Goal: Task Accomplishment & Management: Use online tool/utility

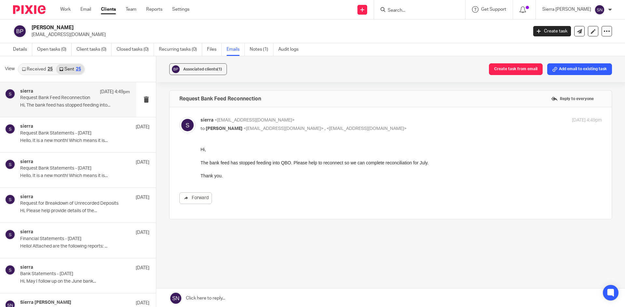
scroll to position [1, 0]
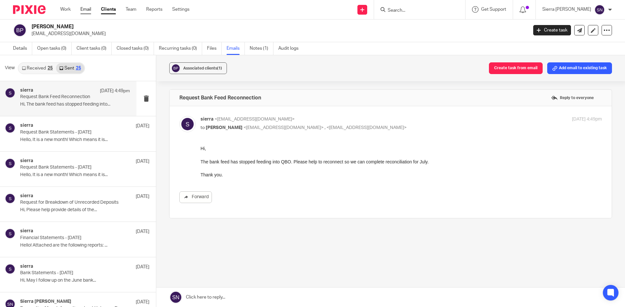
click at [85, 8] on link "Email" at bounding box center [85, 9] width 11 height 7
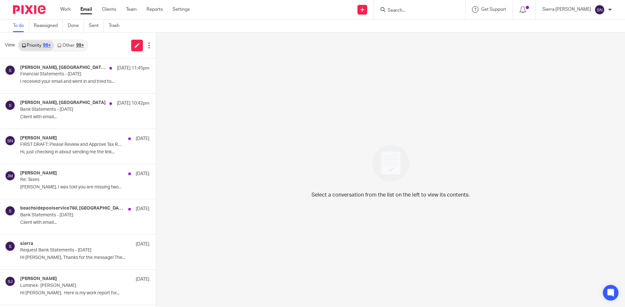
click at [79, 47] on div "99+" at bounding box center [80, 45] width 8 height 5
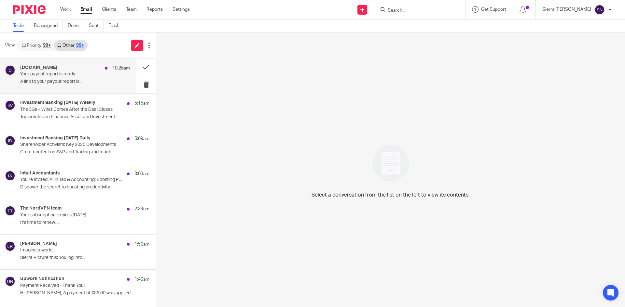
click at [100, 78] on div "Classy.org 10:26am Your payout report is ready. A link to your payout report is…" at bounding box center [75, 76] width 110 height 22
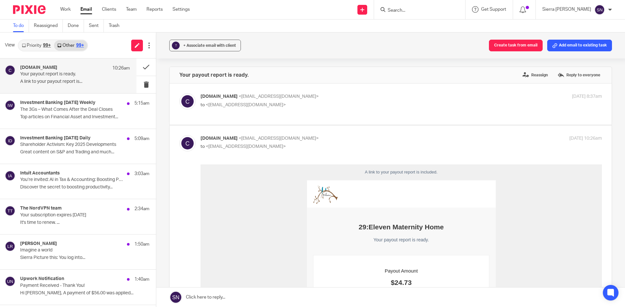
click at [344, 100] on p "Classy.org <info@classy-mail.org>" at bounding box center [333, 96] width 267 height 7
checkbox input "true"
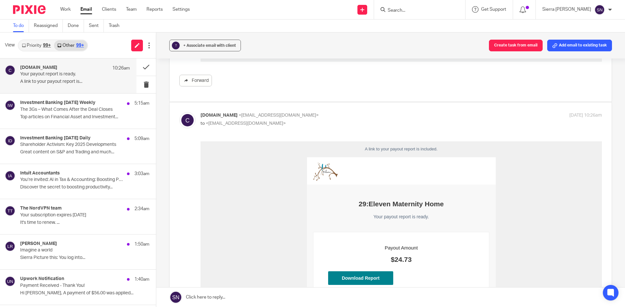
scroll to position [488, 0]
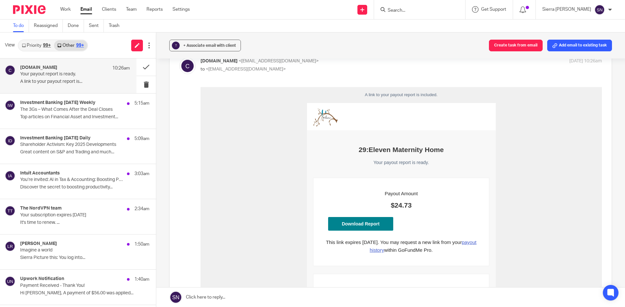
click at [362, 222] on link "Download Report" at bounding box center [360, 224] width 65 height 14
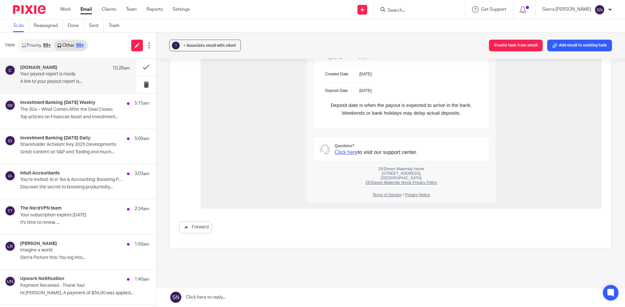
scroll to position [754, 0]
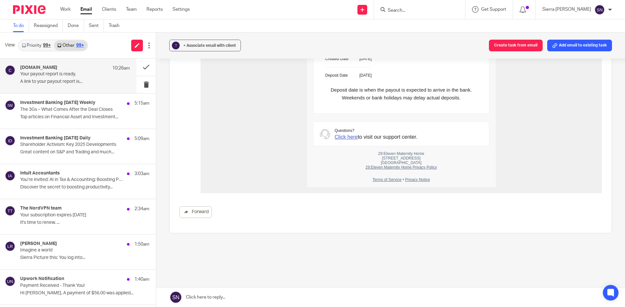
click at [31, 44] on link "Priority 99+" at bounding box center [36, 45] width 35 height 10
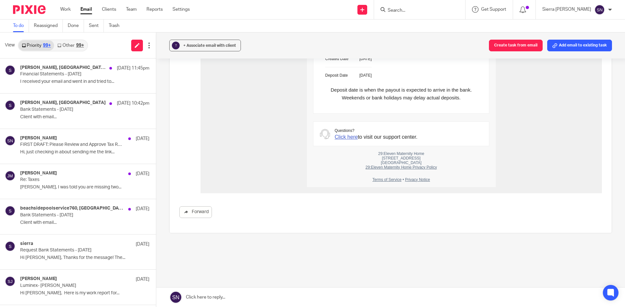
click at [81, 44] on div "99+" at bounding box center [80, 45] width 8 height 5
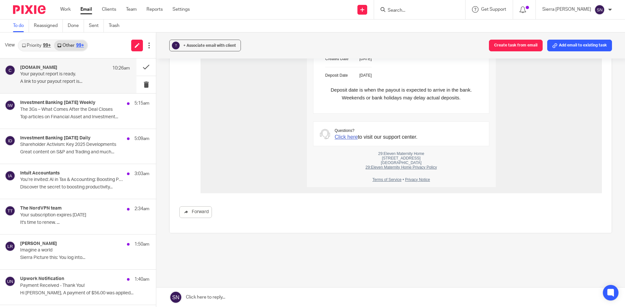
click at [75, 75] on p "Your payout report is ready." at bounding box center [64, 75] width 88 height 6
click at [83, 116] on p "Top articles on Financial Asset and Investment..." at bounding box center [75, 118] width 110 height 6
click at [84, 74] on p "Your payout report is ready." at bounding box center [64, 75] width 88 height 6
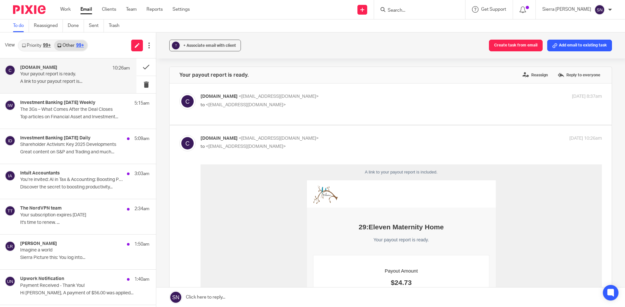
scroll to position [0, 0]
click at [64, 71] on div "Classy.org 10:26am" at bounding box center [75, 68] width 110 height 7
click at [33, 45] on link "Priority 99+" at bounding box center [36, 45] width 35 height 10
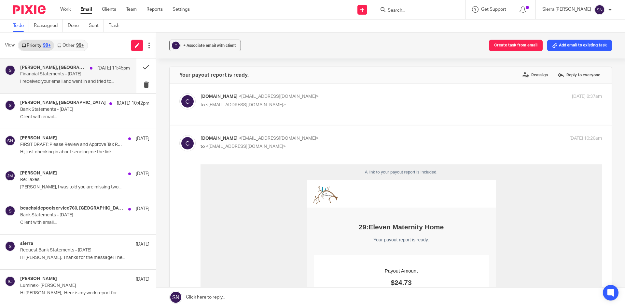
click at [77, 82] on p "I received your email and went in and tried to..." at bounding box center [75, 82] width 110 height 6
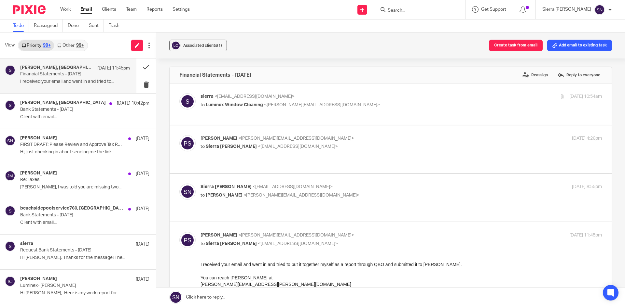
click at [72, 42] on link "Other 99+" at bounding box center [70, 45] width 33 height 10
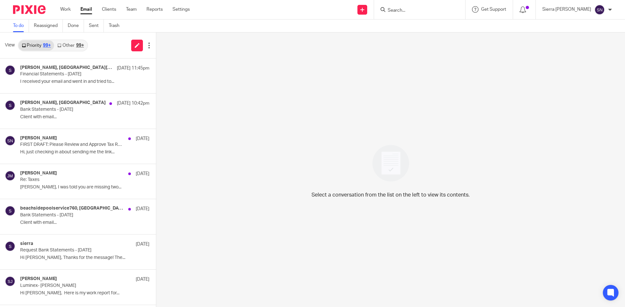
click at [75, 46] on link "Other 99+" at bounding box center [70, 45] width 33 height 10
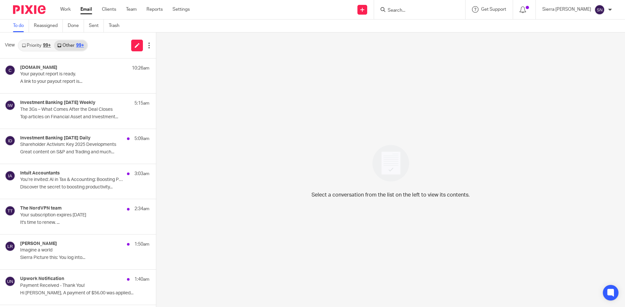
click at [42, 44] on link "Priority 99+" at bounding box center [36, 45] width 35 height 10
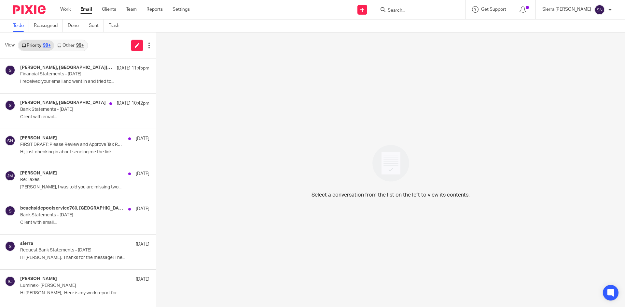
click at [79, 45] on div "99+" at bounding box center [80, 45] width 8 height 5
click at [79, 47] on div "99+" at bounding box center [80, 45] width 8 height 5
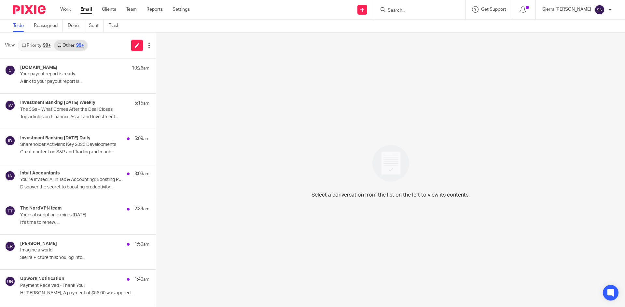
click at [34, 43] on link "Priority 99+" at bounding box center [36, 45] width 35 height 10
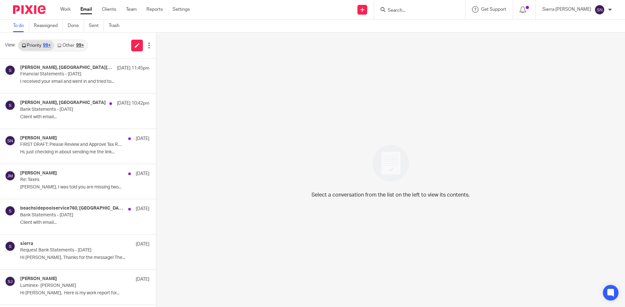
click at [80, 42] on link "Other 99+" at bounding box center [70, 45] width 33 height 10
click at [76, 44] on div "99+" at bounding box center [80, 45] width 8 height 5
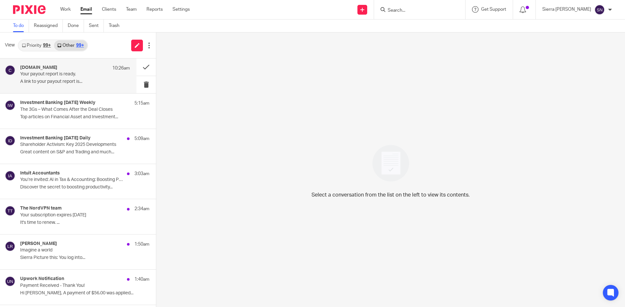
click at [84, 82] on p "A link to your payout report is..." at bounding box center [75, 82] width 110 height 6
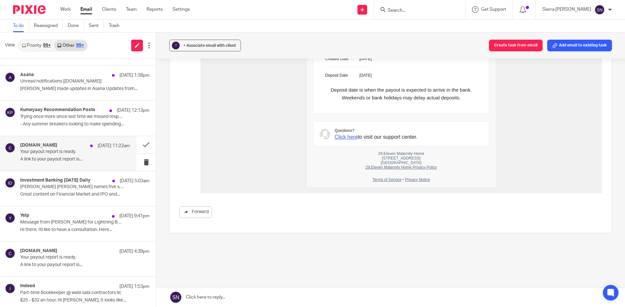
scroll to position [488, 0]
click at [75, 155] on div "[DOMAIN_NAME] [DATE] 11:22am Your payout report is ready. A link to your payout…" at bounding box center [75, 152] width 110 height 22
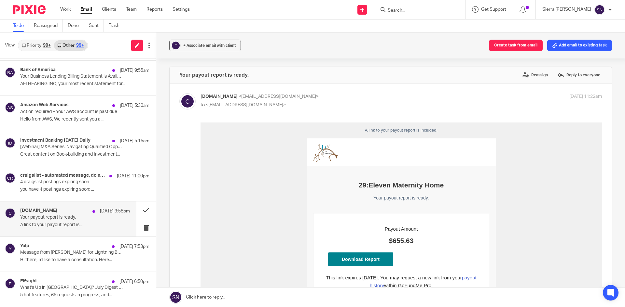
scroll to position [830, 0]
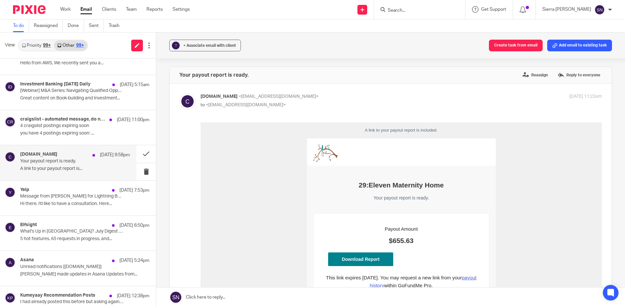
click at [73, 166] on div "[DOMAIN_NAME] [DATE] 9:58pm Your payout report is ready. A link to your payout …" at bounding box center [75, 163] width 110 height 22
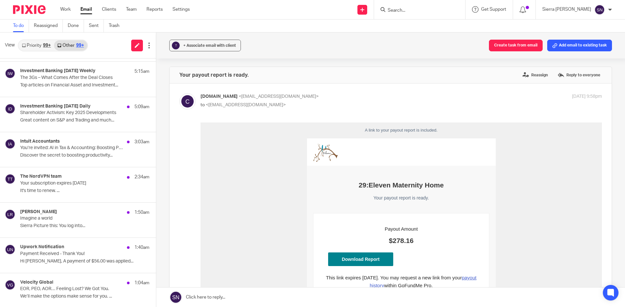
scroll to position [0, 0]
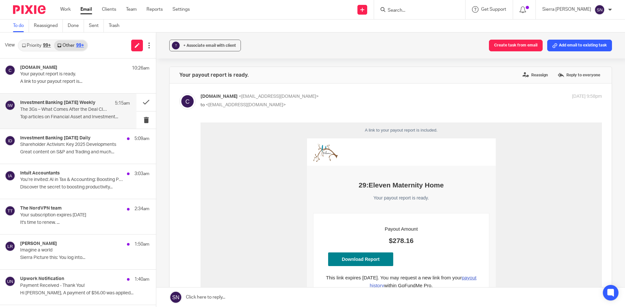
click at [75, 116] on p "Top articles on Financial Asset and Investment..." at bounding box center [75, 118] width 110 height 6
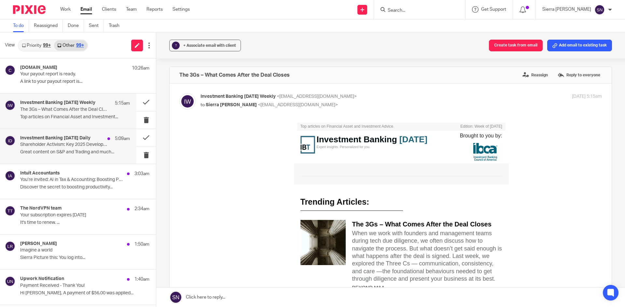
click at [77, 155] on p "Great content on S&P and Trading and much..." at bounding box center [75, 153] width 110 height 6
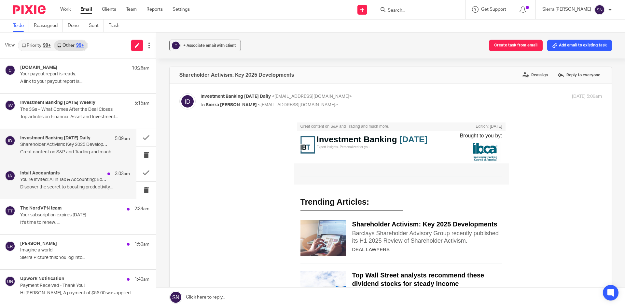
click at [78, 191] on div "Intuit Accountants 3:03am You’re invited: AI in Tax & Accounting: Boosting Prod…" at bounding box center [75, 182] width 110 height 22
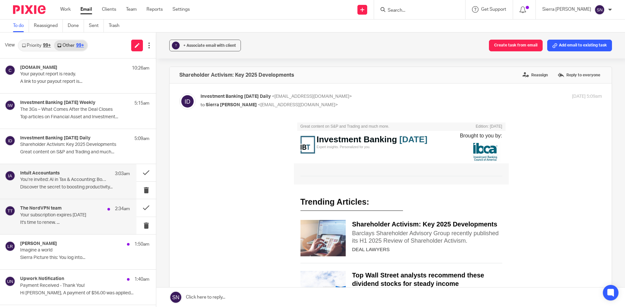
click at [76, 229] on div "The NordVPN team 2:34am Your subscription expires in 3 days It's time to renew.…" at bounding box center [68, 216] width 136 height 35
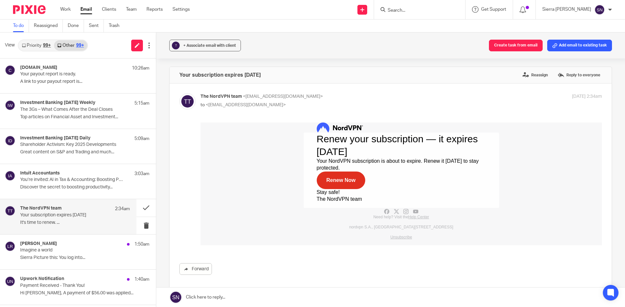
click at [36, 44] on link "Priority 99+" at bounding box center [36, 45] width 35 height 10
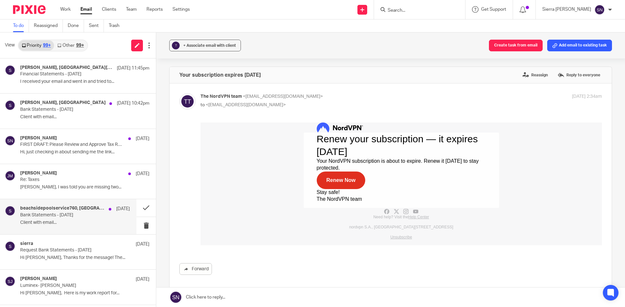
click at [80, 221] on p "Client with email..." at bounding box center [75, 223] width 110 height 6
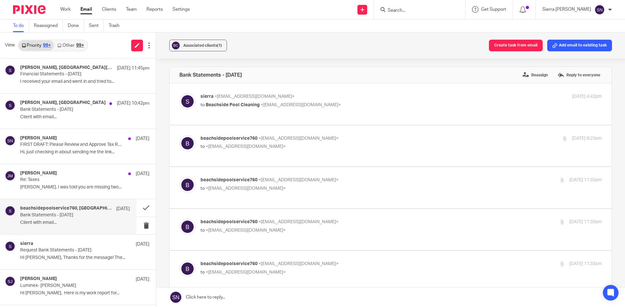
click at [86, 46] on link "Other 99+" at bounding box center [70, 45] width 33 height 10
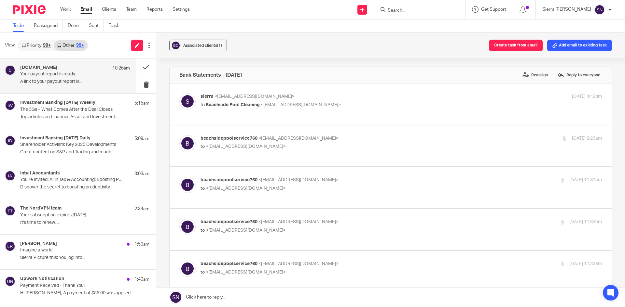
click at [95, 80] on p "A link to your payout report is..." at bounding box center [75, 82] width 110 height 6
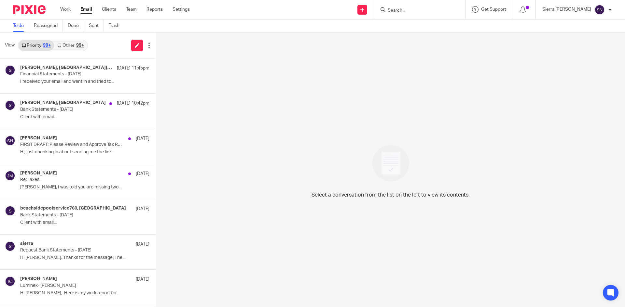
click at [75, 47] on link "Other 99+" at bounding box center [70, 45] width 33 height 10
